Goal: Navigation & Orientation: Find specific page/section

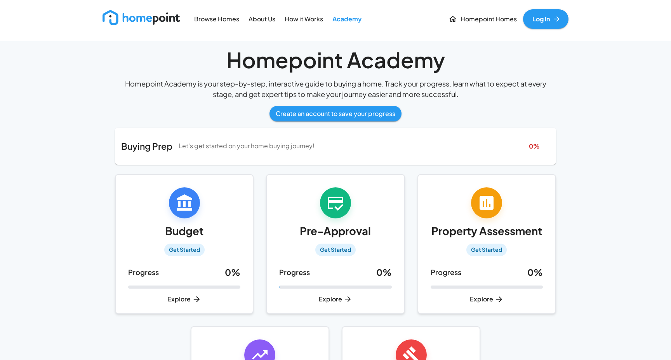
click at [144, 14] on img at bounding box center [142, 17] width 78 height 15
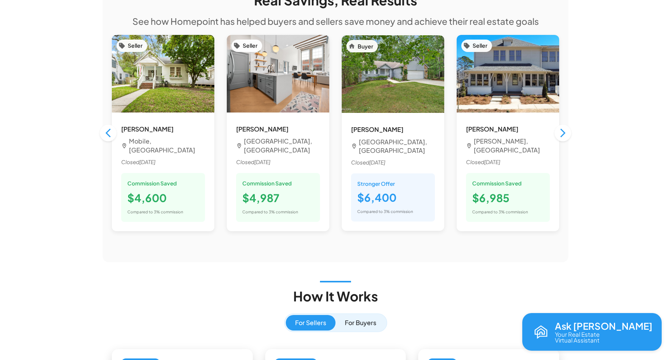
scroll to position [718, 0]
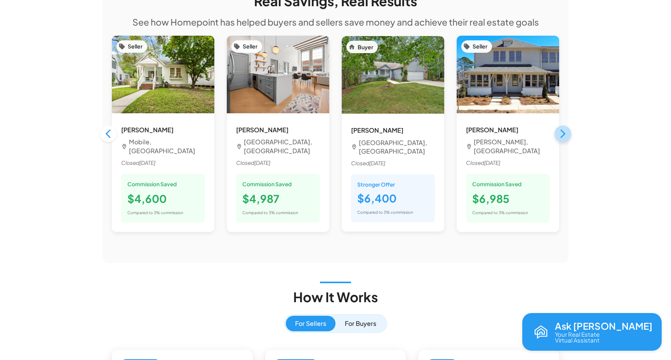
click at [562, 129] on icon "button" at bounding box center [563, 134] width 10 height 10
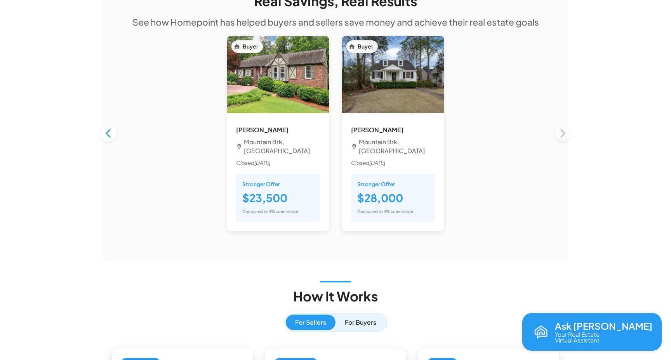
click at [563, 120] on div "Buyer [PERSON_NAME] Mountain Brk, [GEOGRAPHIC_DATA] Closed [DATE] Stronger Offe…" at bounding box center [336, 134] width 460 height 208
click at [107, 129] on icon "button" at bounding box center [108, 133] width 5 height 9
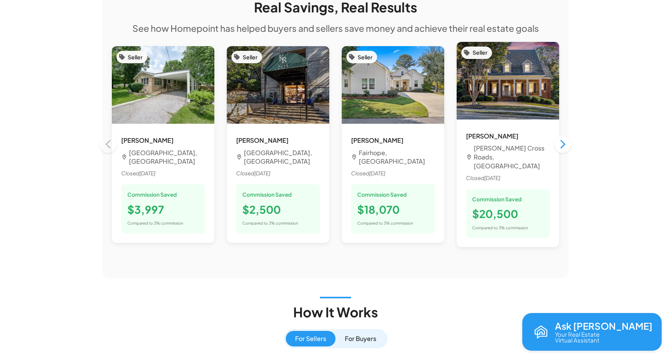
scroll to position [711, 0]
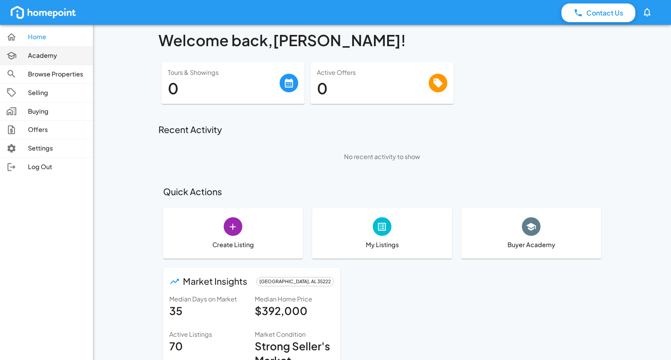
click at [12, 57] on icon at bounding box center [11, 55] width 10 height 10
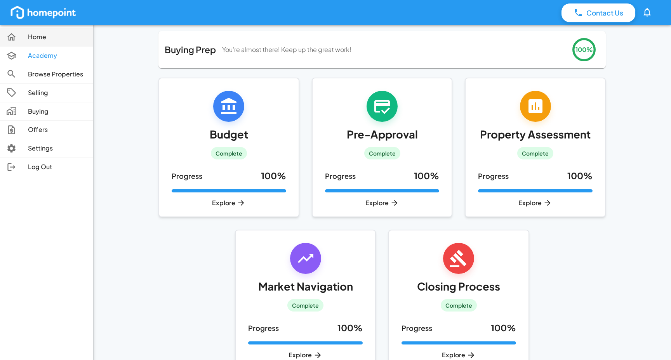
click at [39, 39] on p "Home" at bounding box center [57, 37] width 59 height 9
